Goal: Task Accomplishment & Management: Manage account settings

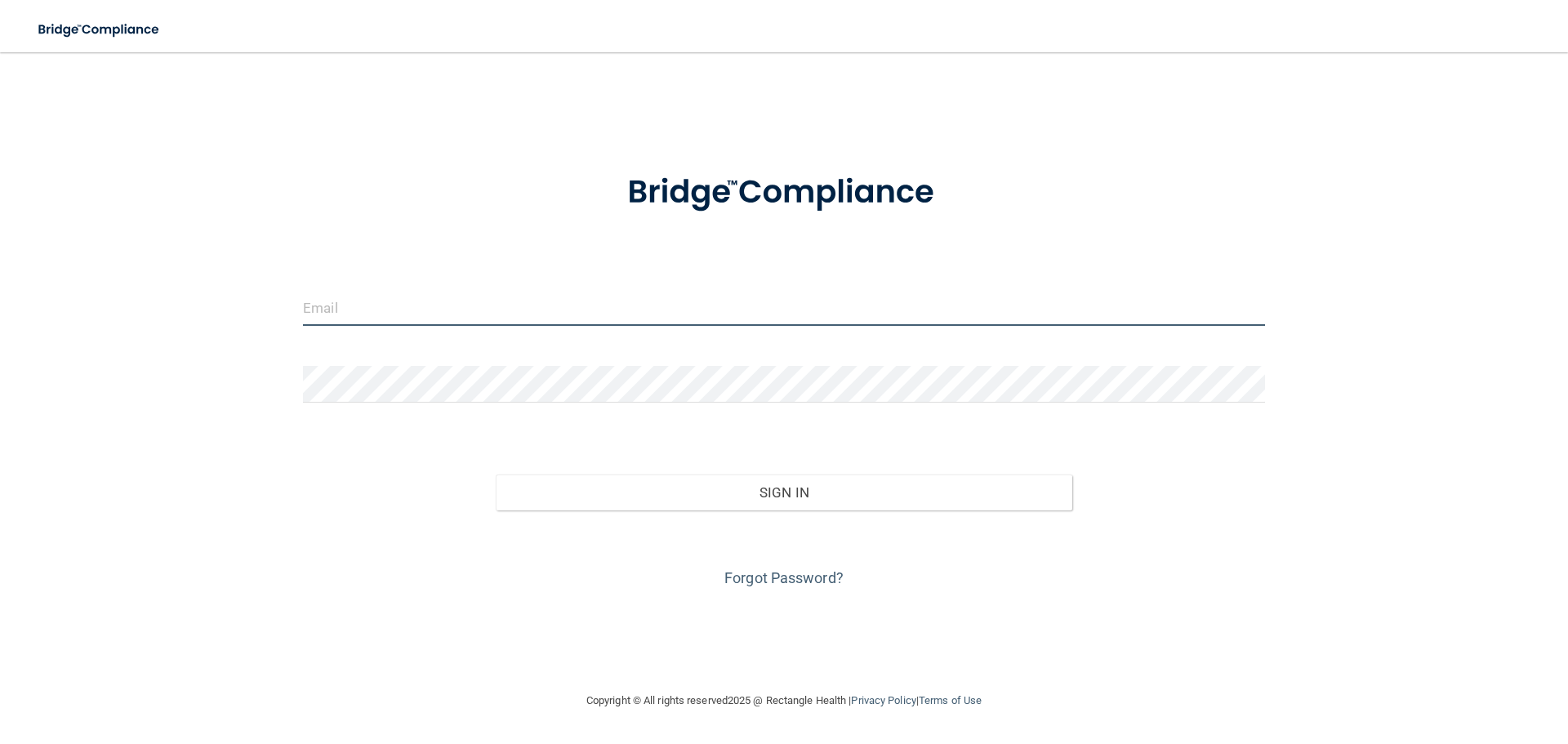
click at [346, 305] on input "email" at bounding box center [784, 307] width 963 height 37
type input "[EMAIL_ADDRESS][DOMAIN_NAME]"
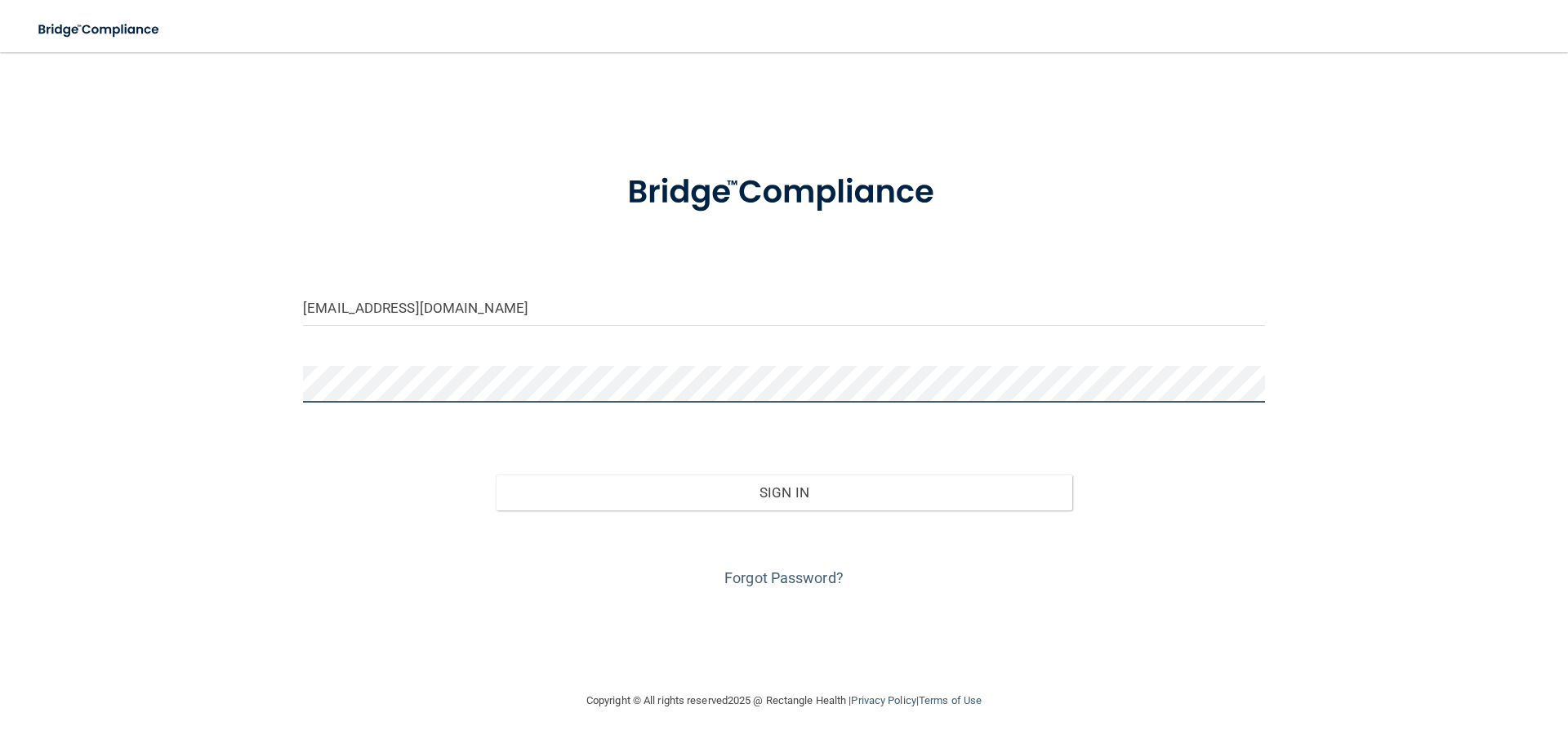
click at [496, 474] on button "Sign In" at bounding box center [784, 492] width 577 height 36
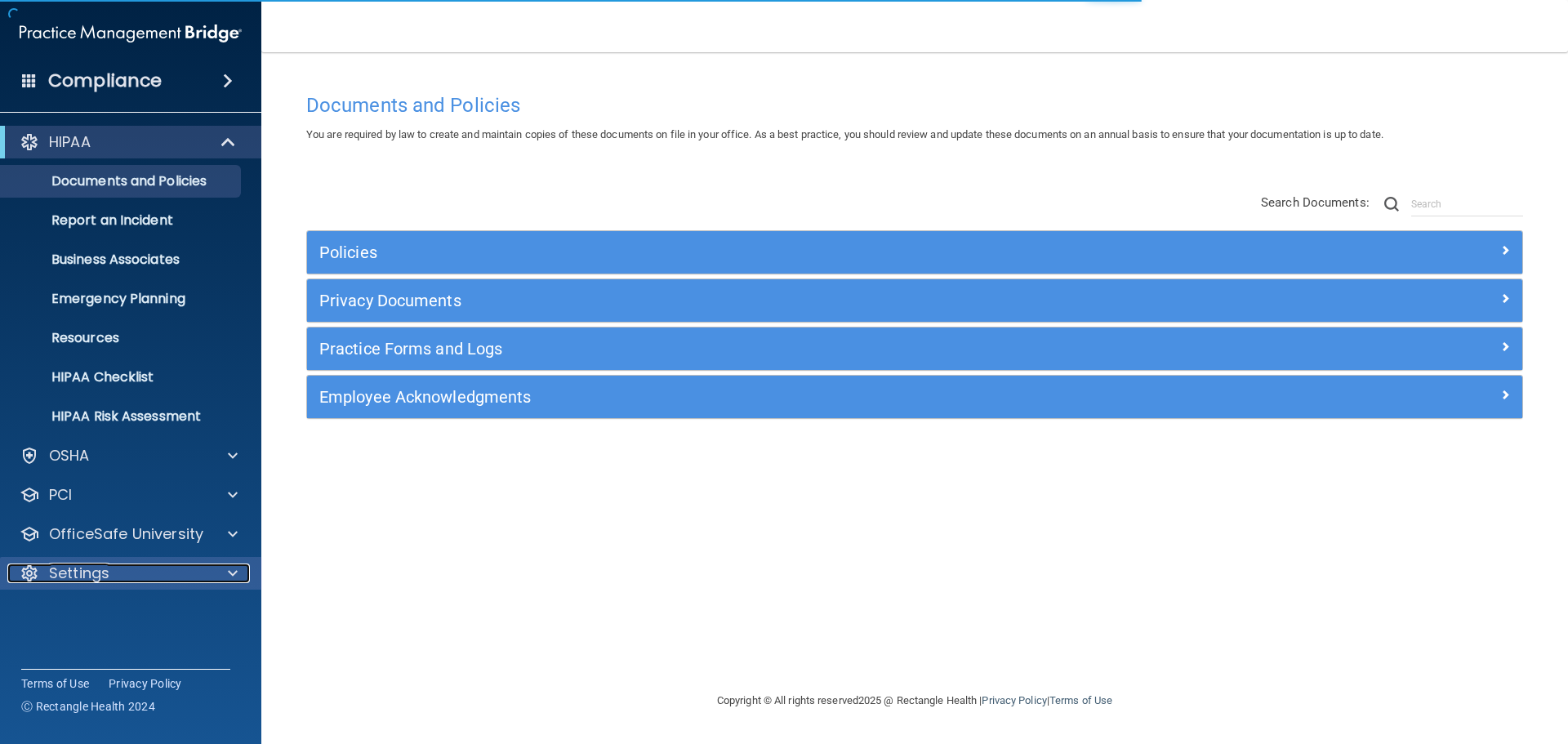
click at [225, 570] on div at bounding box center [230, 573] width 41 height 19
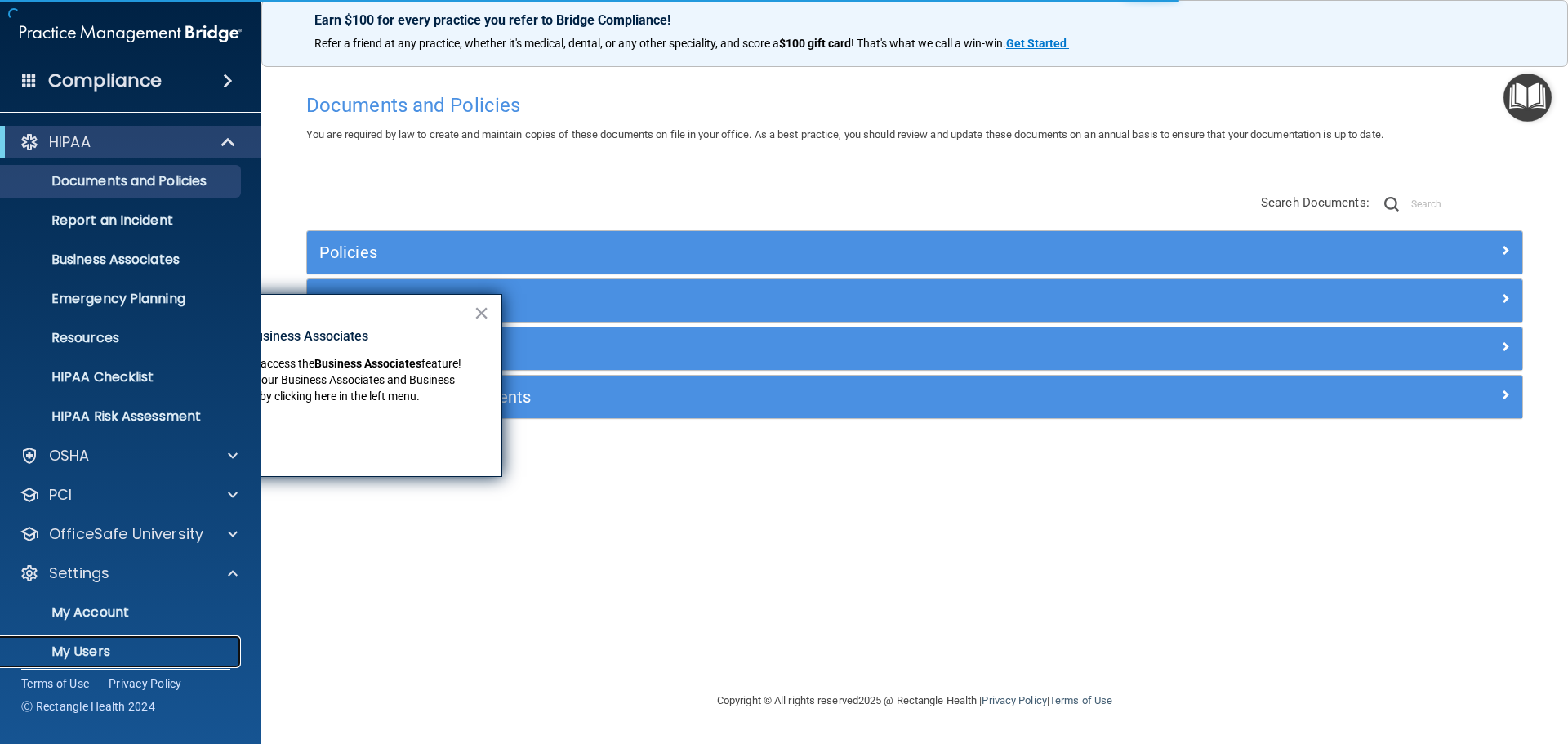
click at [98, 646] on p "My Users" at bounding box center [122, 651] width 223 height 16
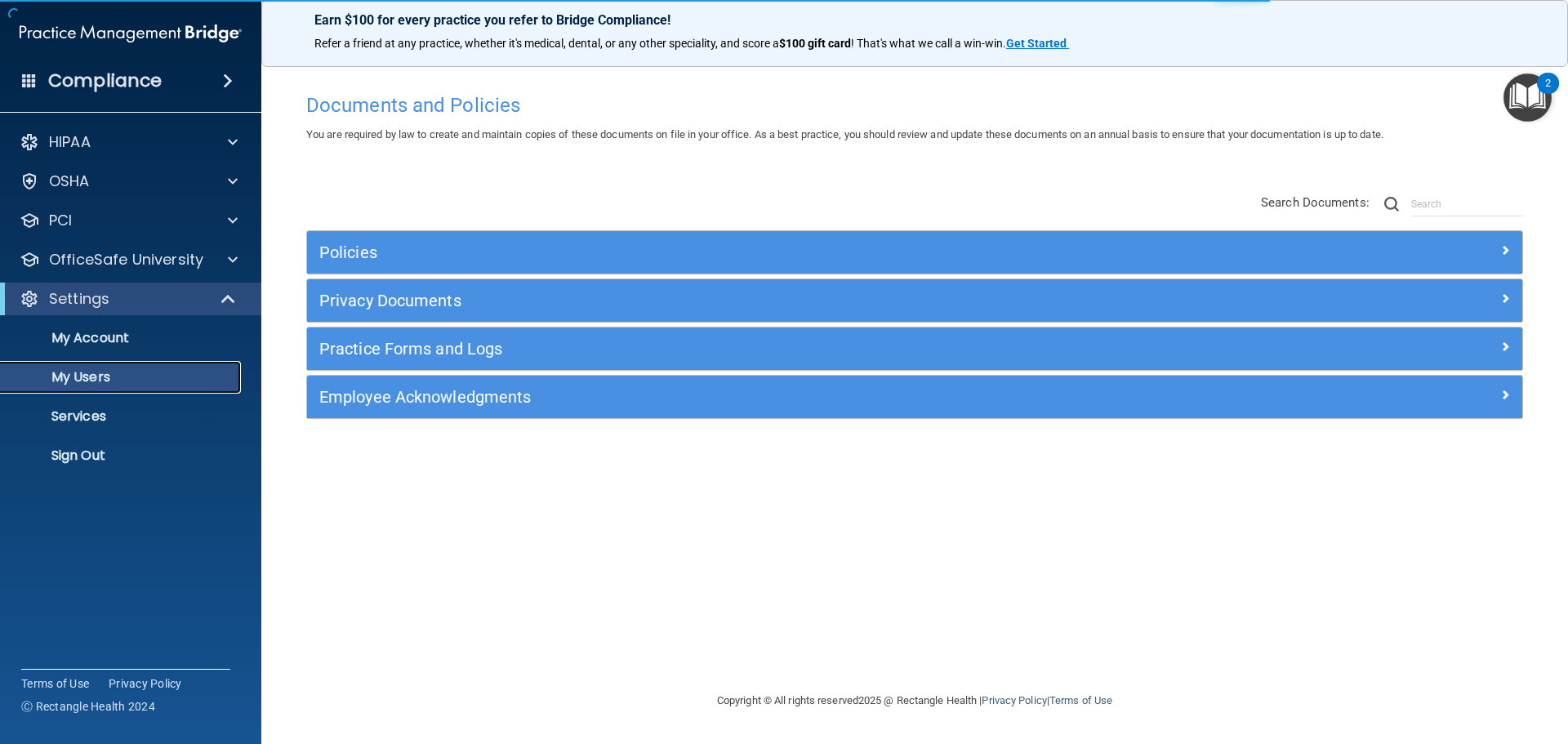
select select "20"
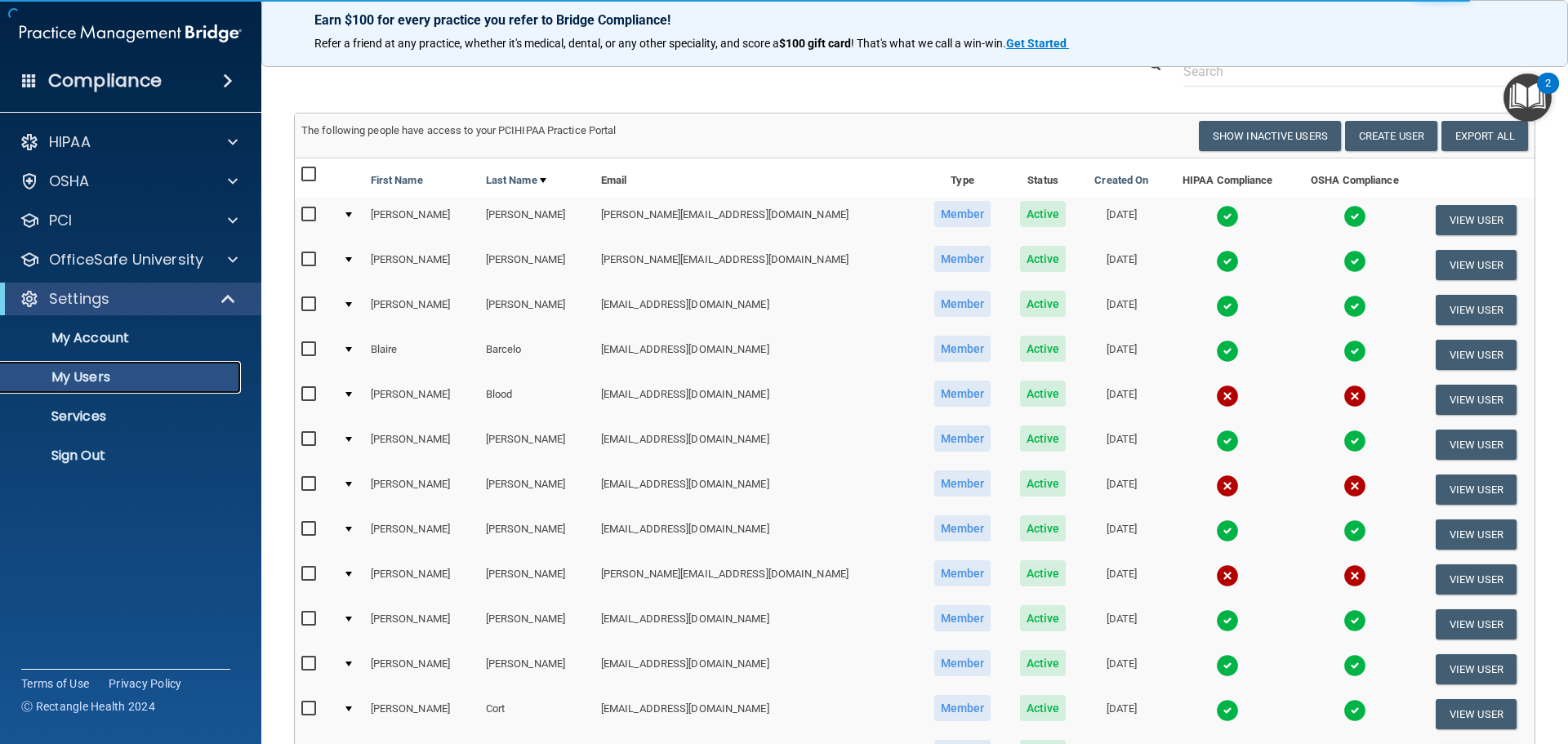
scroll to position [81, 0]
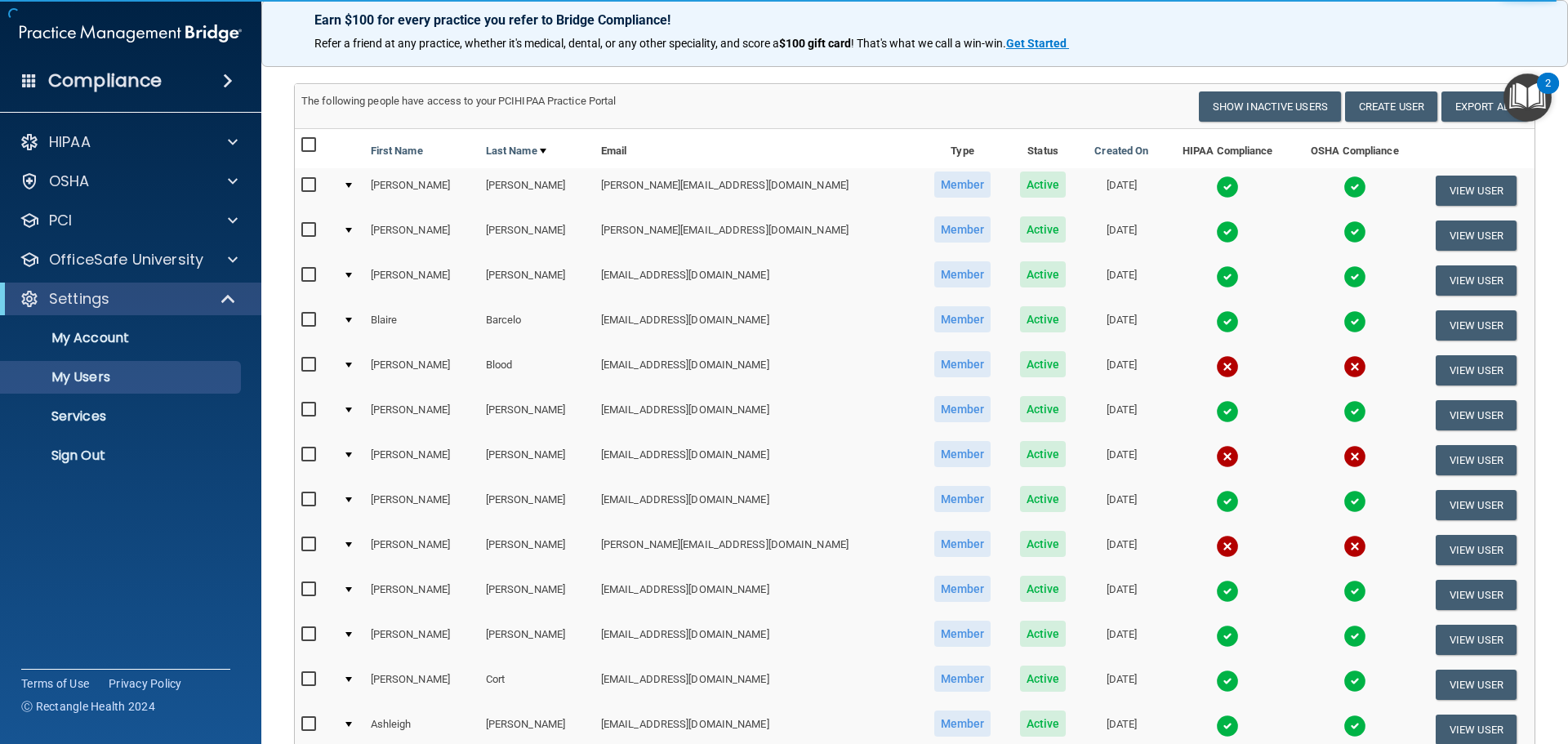
click at [1216, 635] on img at bounding box center [1228, 636] width 23 height 23
